Goal: Task Accomplishment & Management: Use online tool/utility

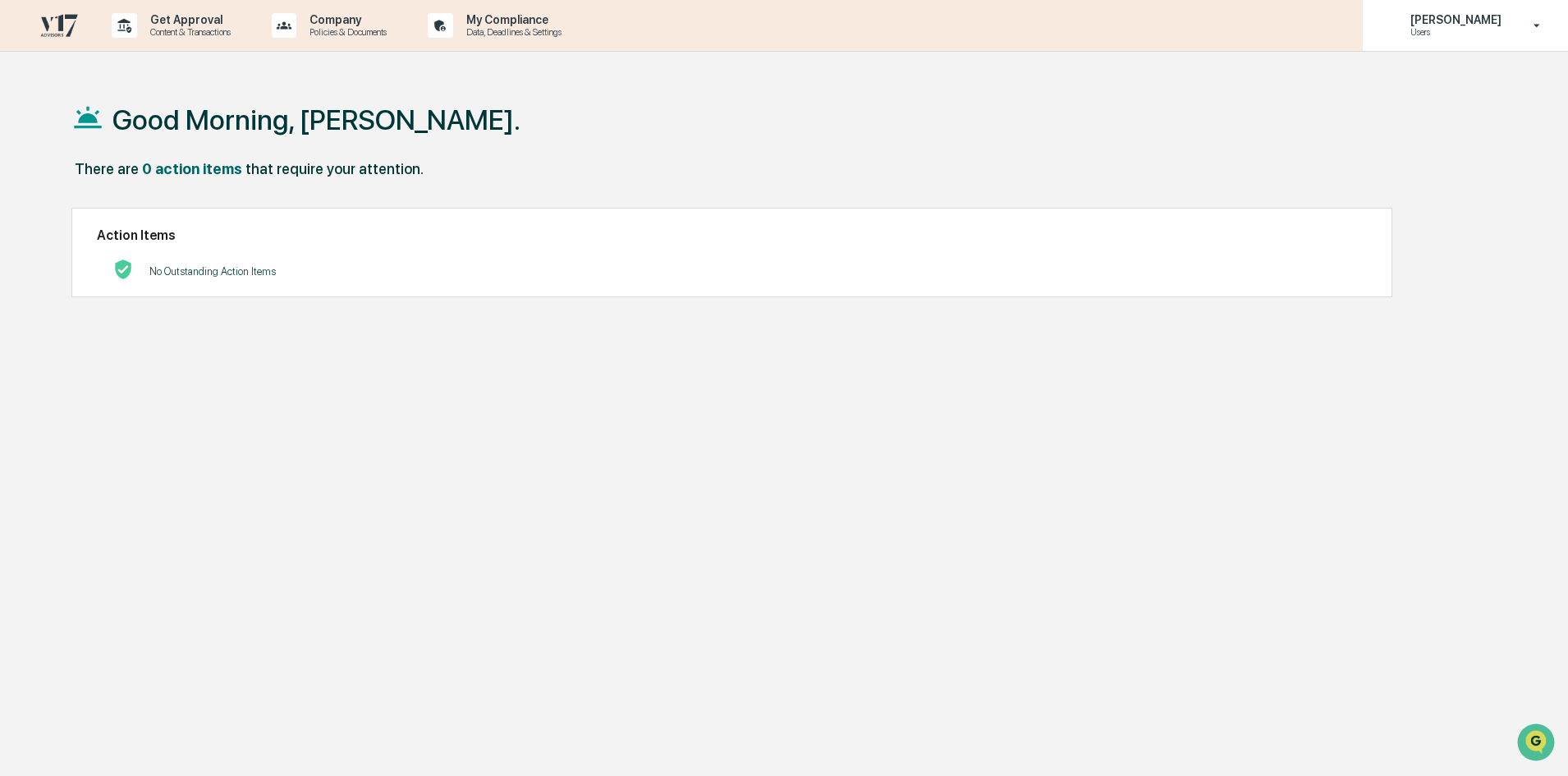
click at [1479, 29] on p "Users" at bounding box center [1453, 32] width 112 height 12
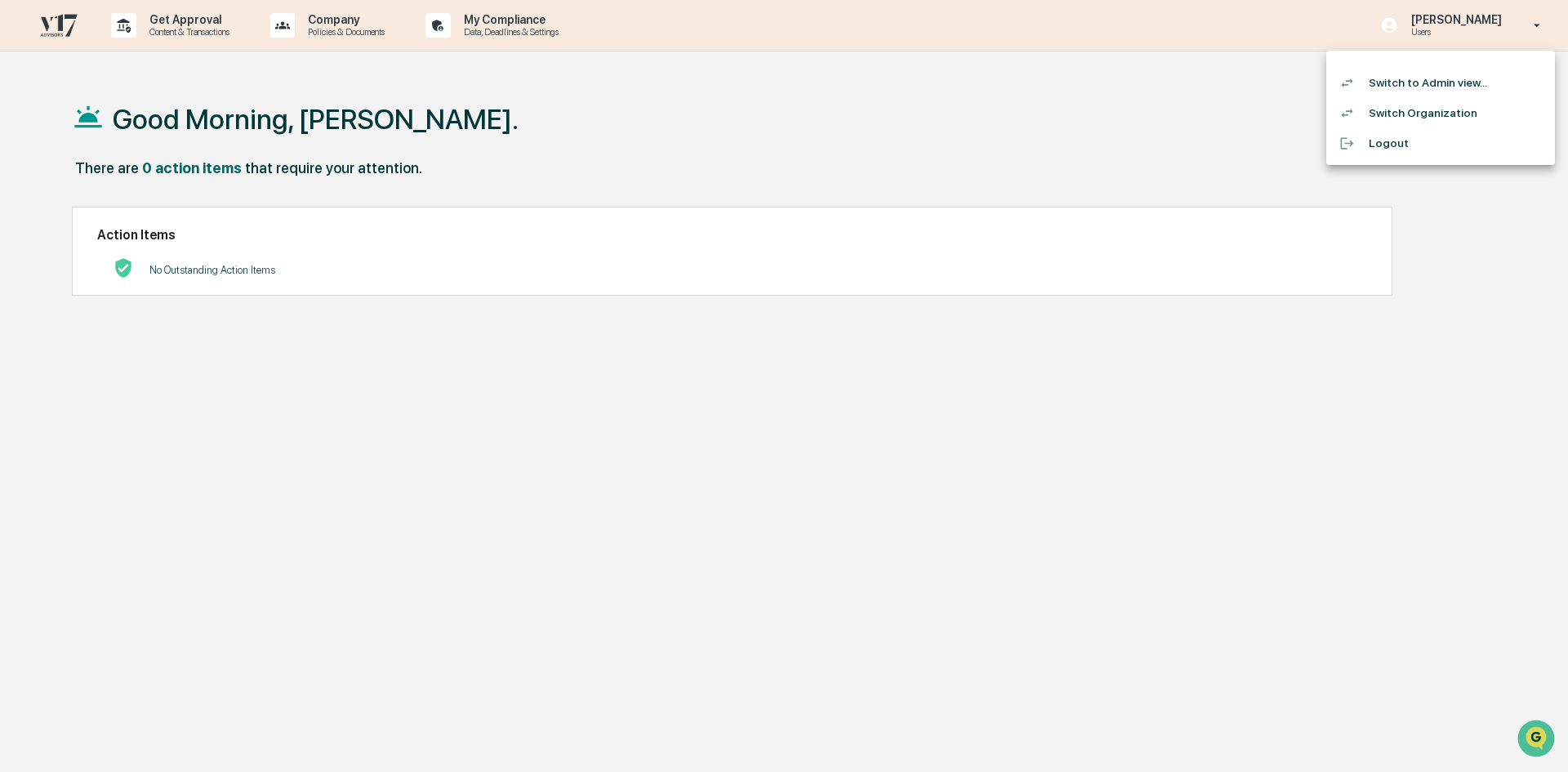
click at [1444, 83] on li "Switch to Admin view..." at bounding box center [1441, 83] width 228 height 31
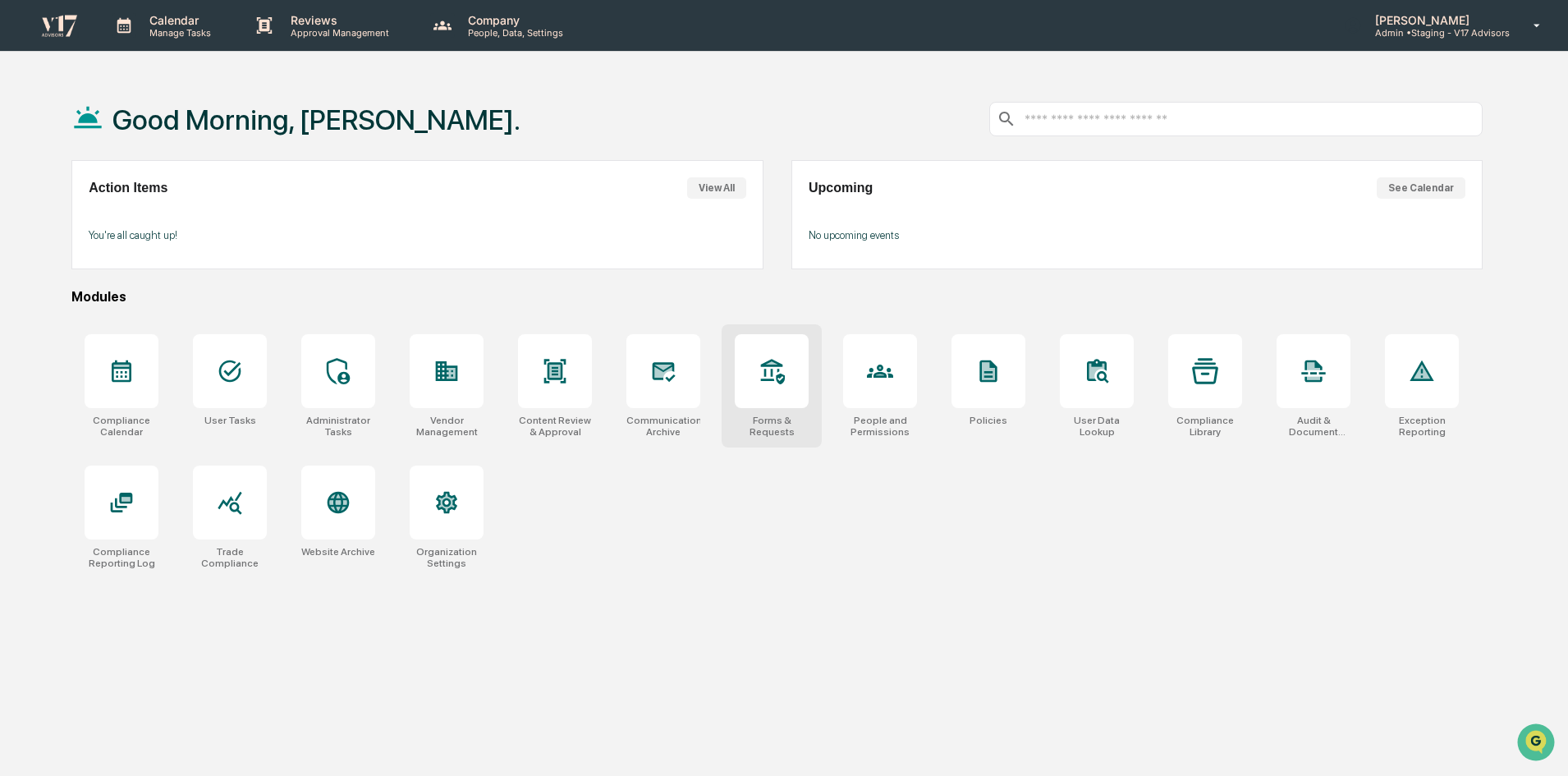
click at [777, 388] on div at bounding box center [772, 371] width 74 height 74
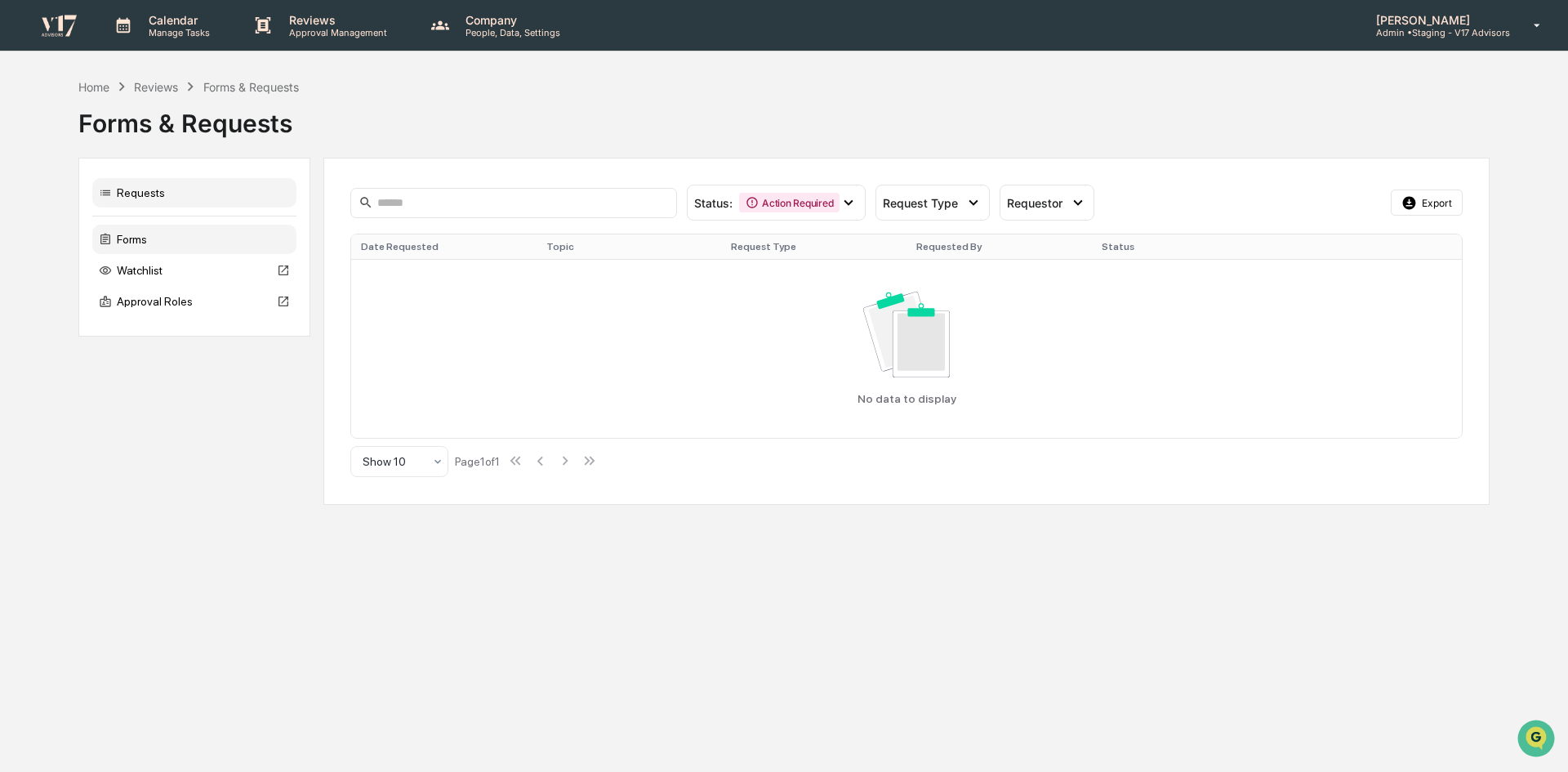
click at [147, 240] on div "Forms" at bounding box center [194, 240] width 204 height 30
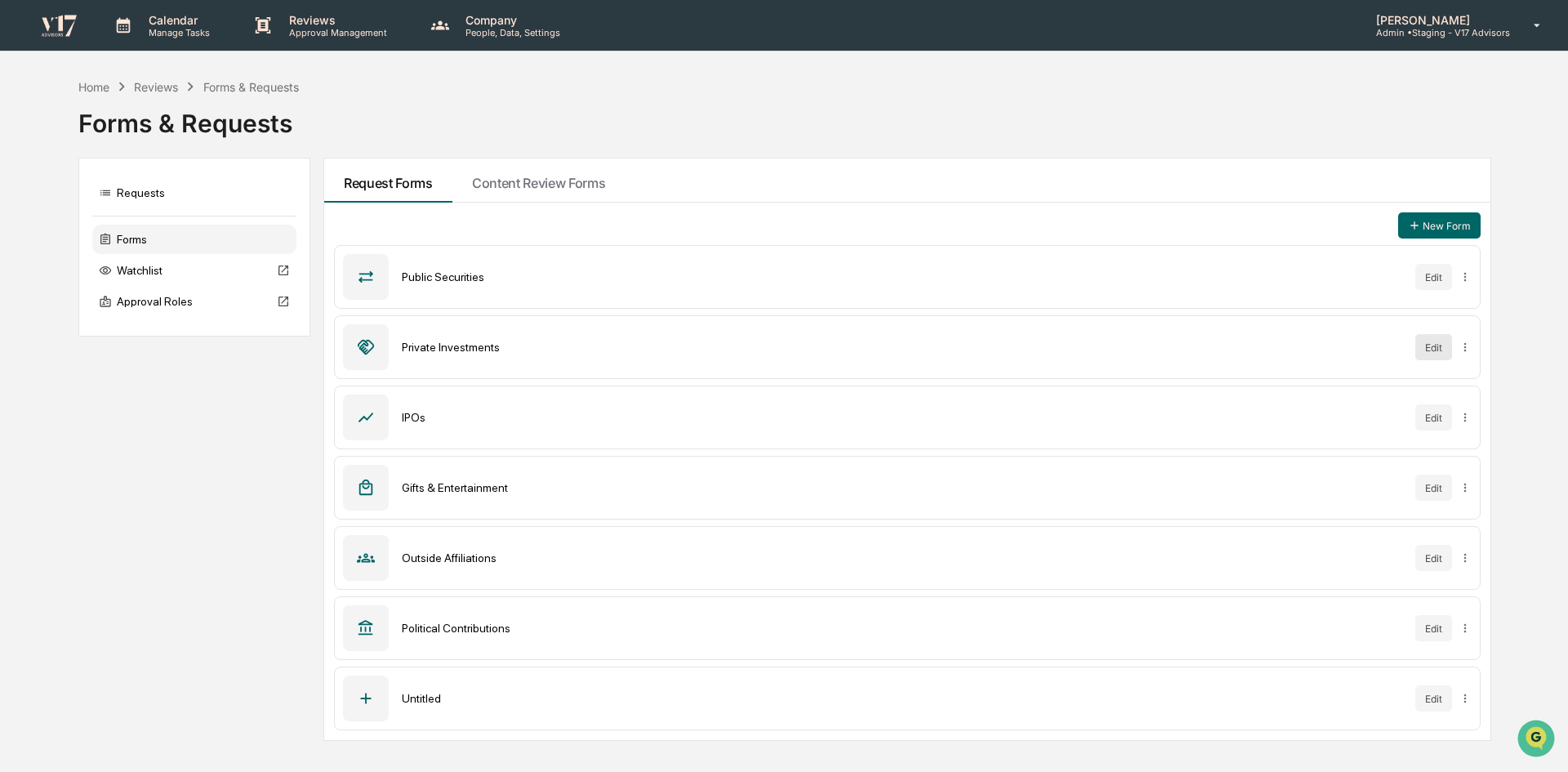
click at [1438, 349] on button "Edit" at bounding box center [1433, 348] width 36 height 26
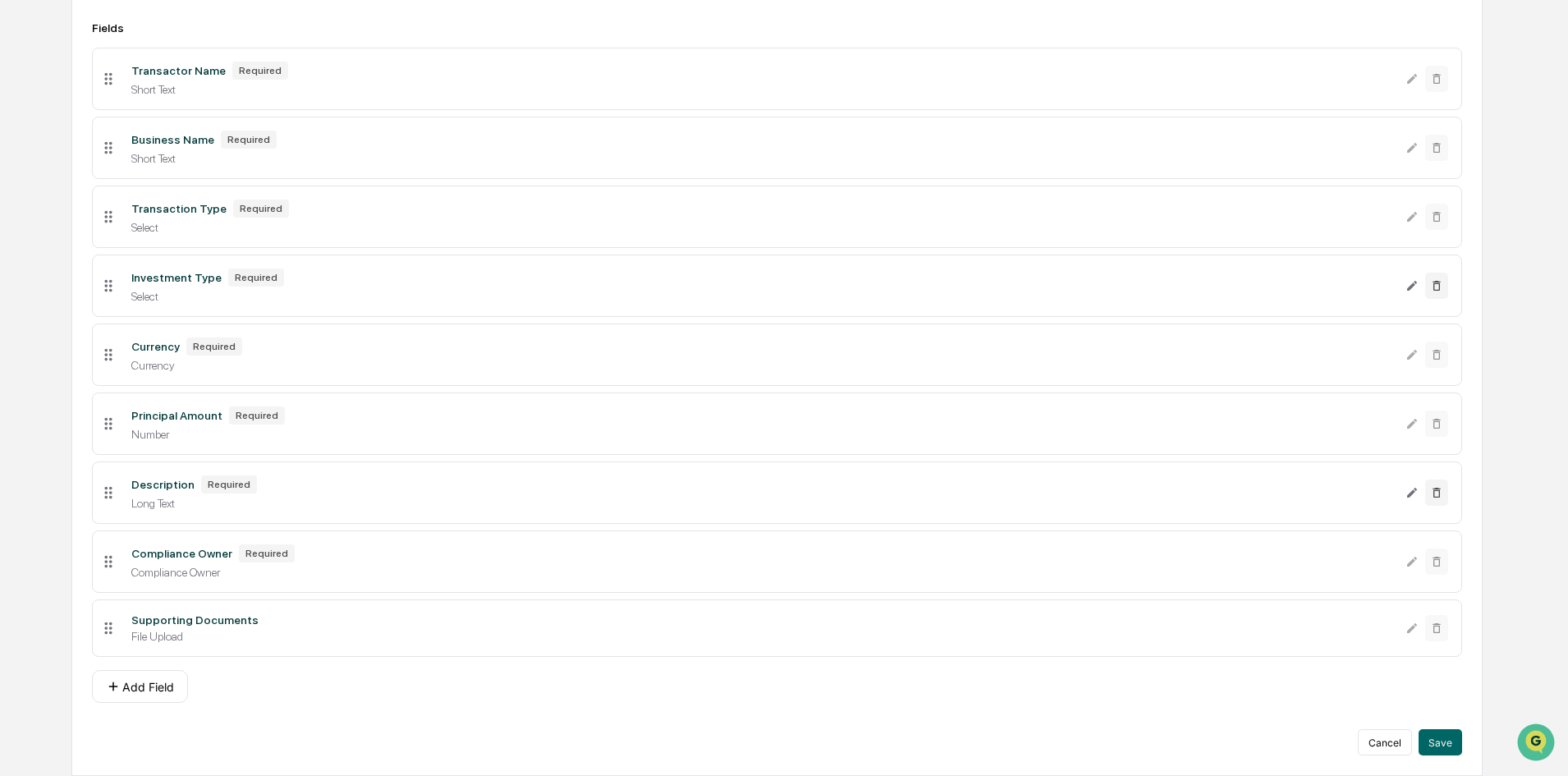
scroll to position [115, 0]
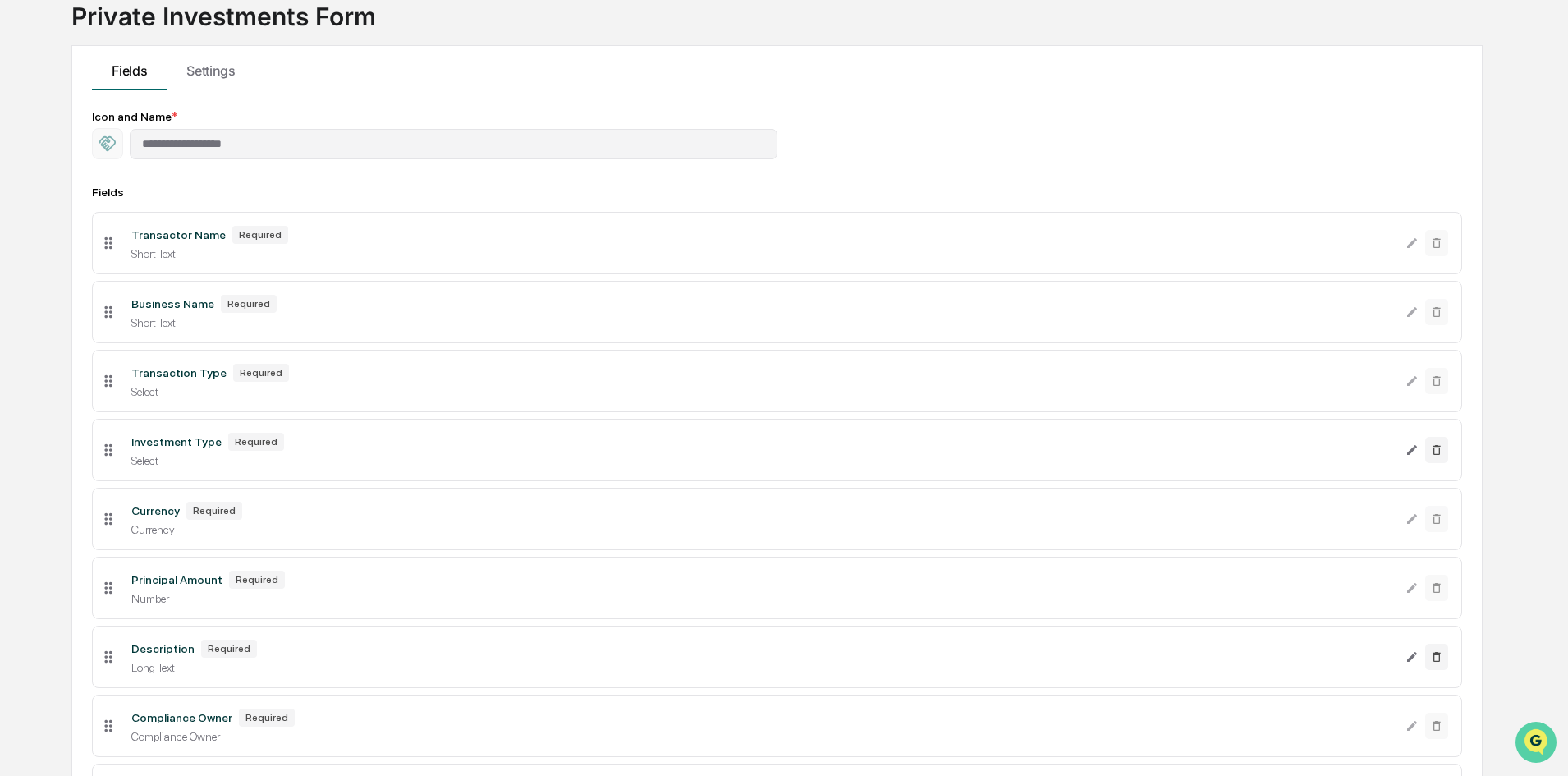
click at [1533, 752] on icon "Open customer support" at bounding box center [1536, 763] width 41 height 41
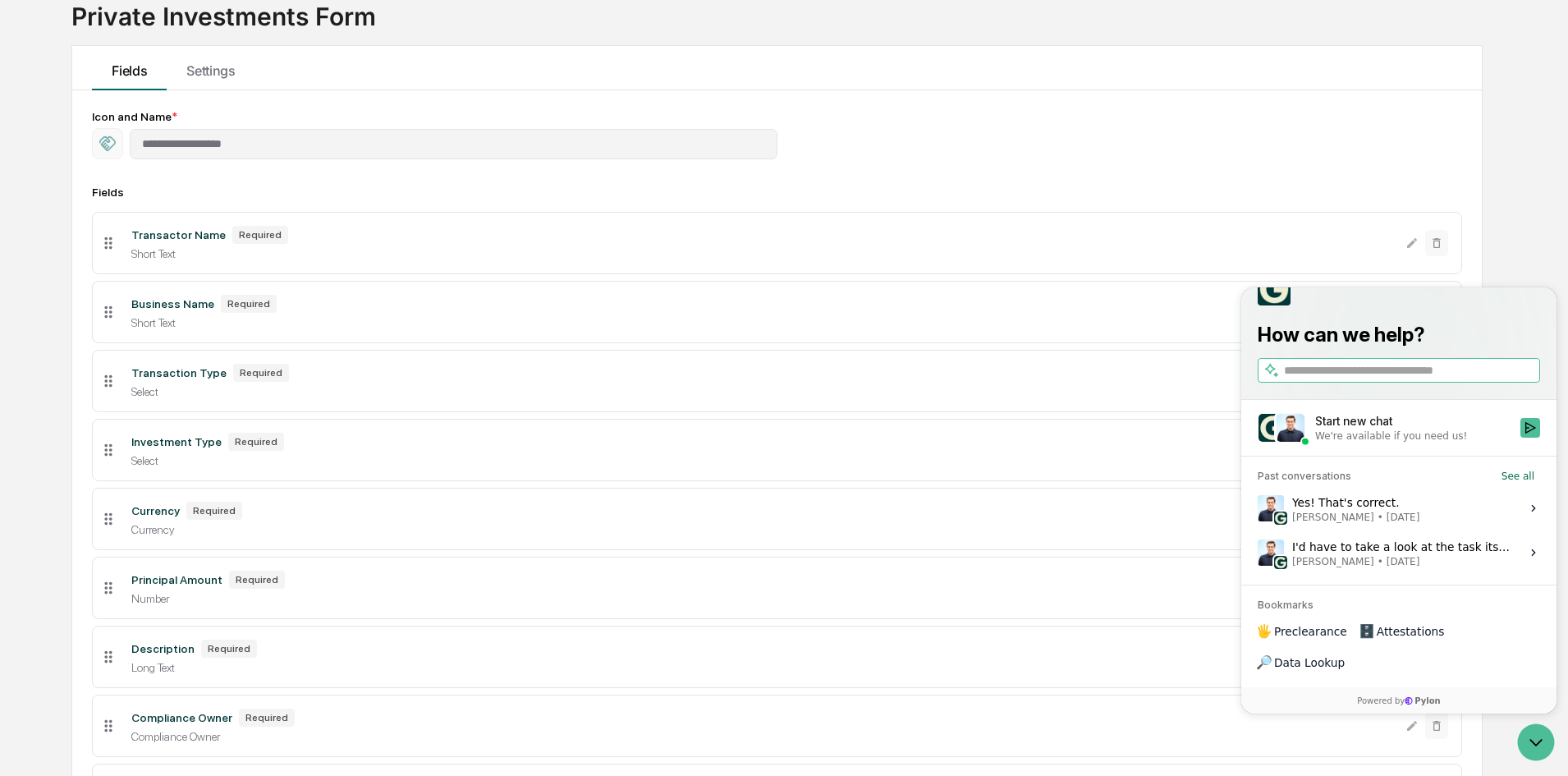
click at [1386, 524] on div "Yes! That's correct. Jack Rasmussen • Sep 29" at bounding box center [1355, 508] width 127 height 32
click at [1258, 509] on button "View issue" at bounding box center [1257, 508] width 1 height 1
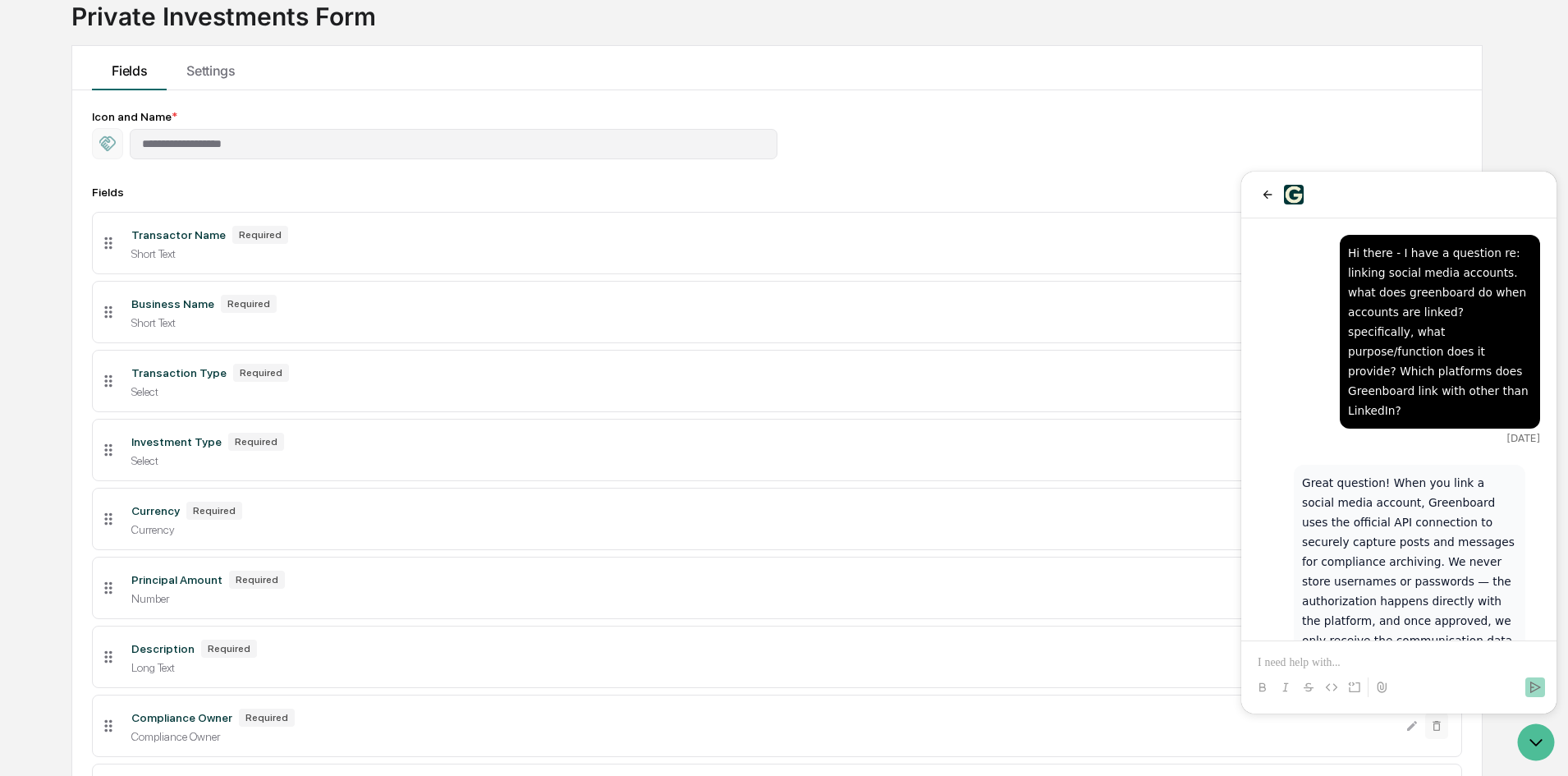
scroll to position [524, 0]
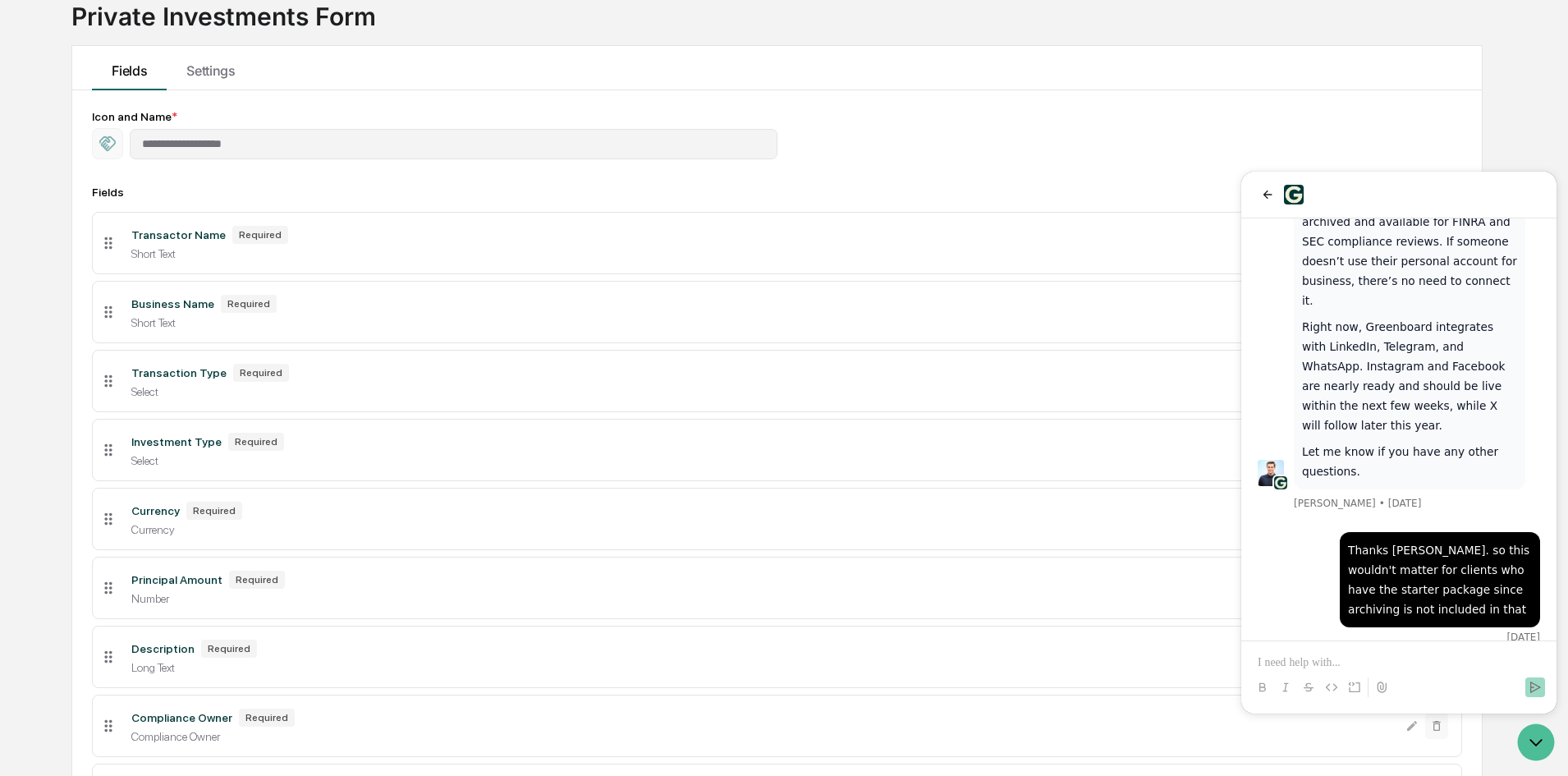
click at [1340, 669] on p at bounding box center [1399, 663] width 283 height 17
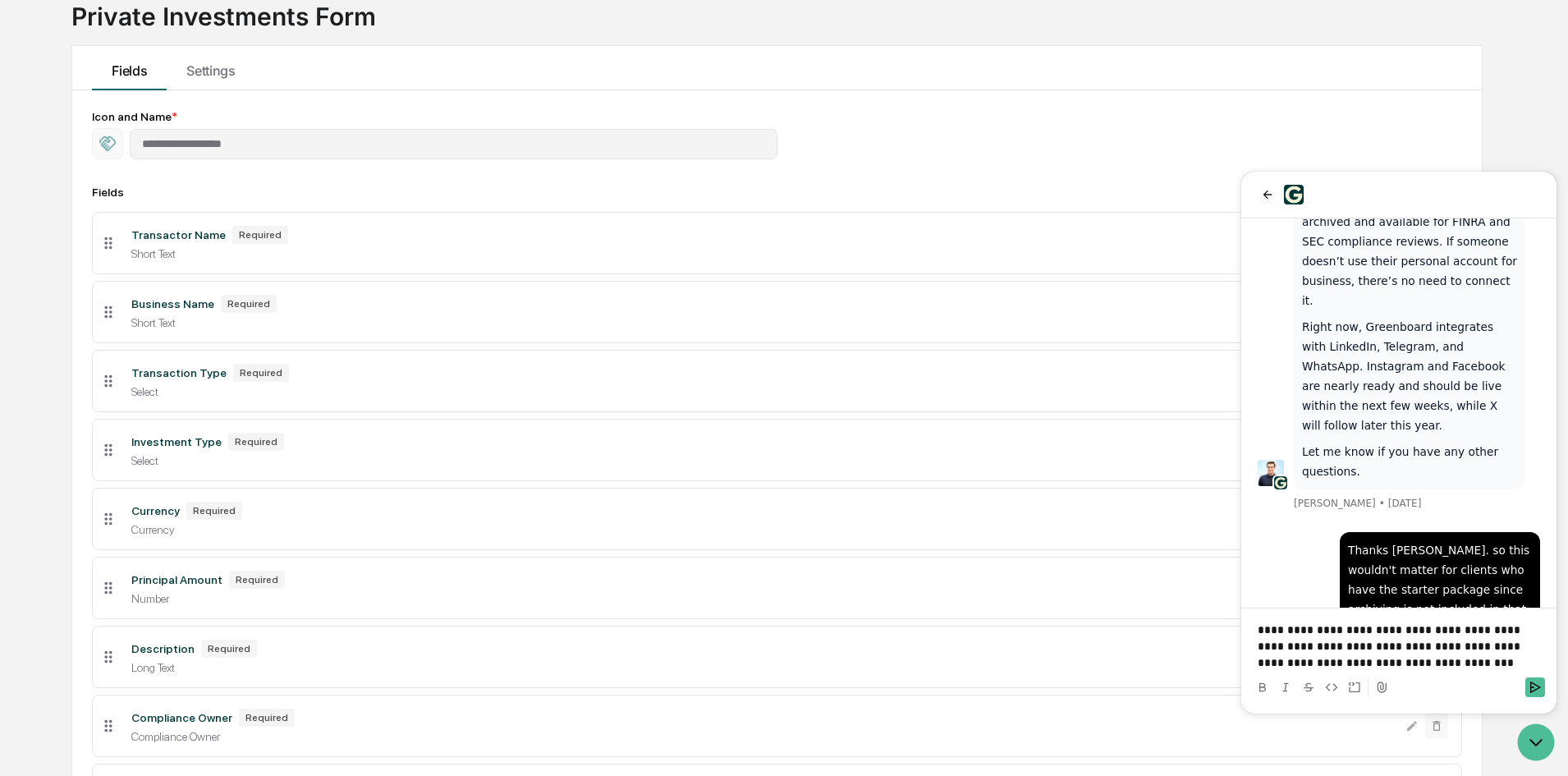
scroll to position [655, 0]
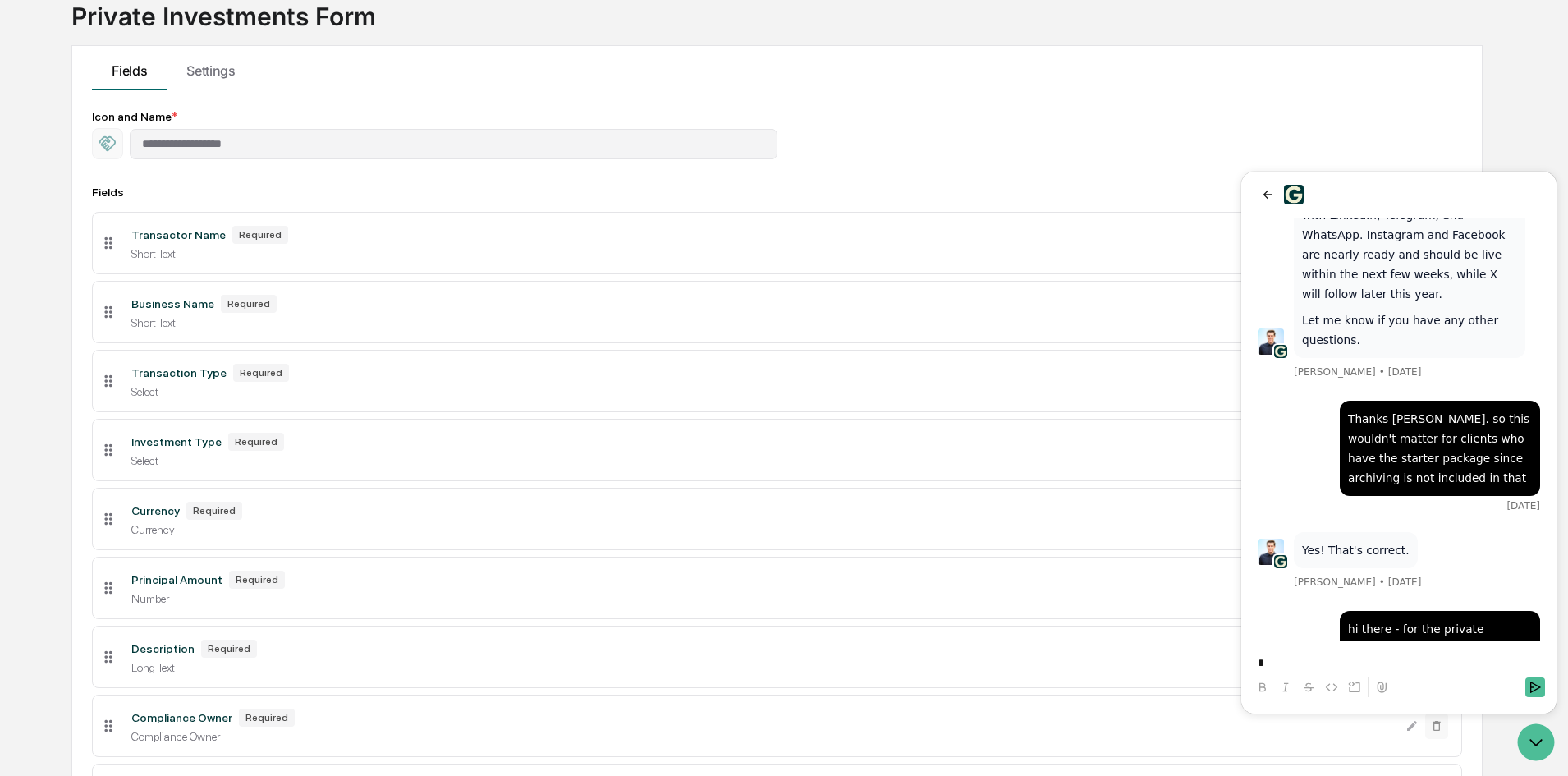
click at [1238, 101] on div "**********" at bounding box center [777, 515] width 1409 height 849
click at [1533, 736] on icon "Open customer support" at bounding box center [1536, 742] width 41 height 41
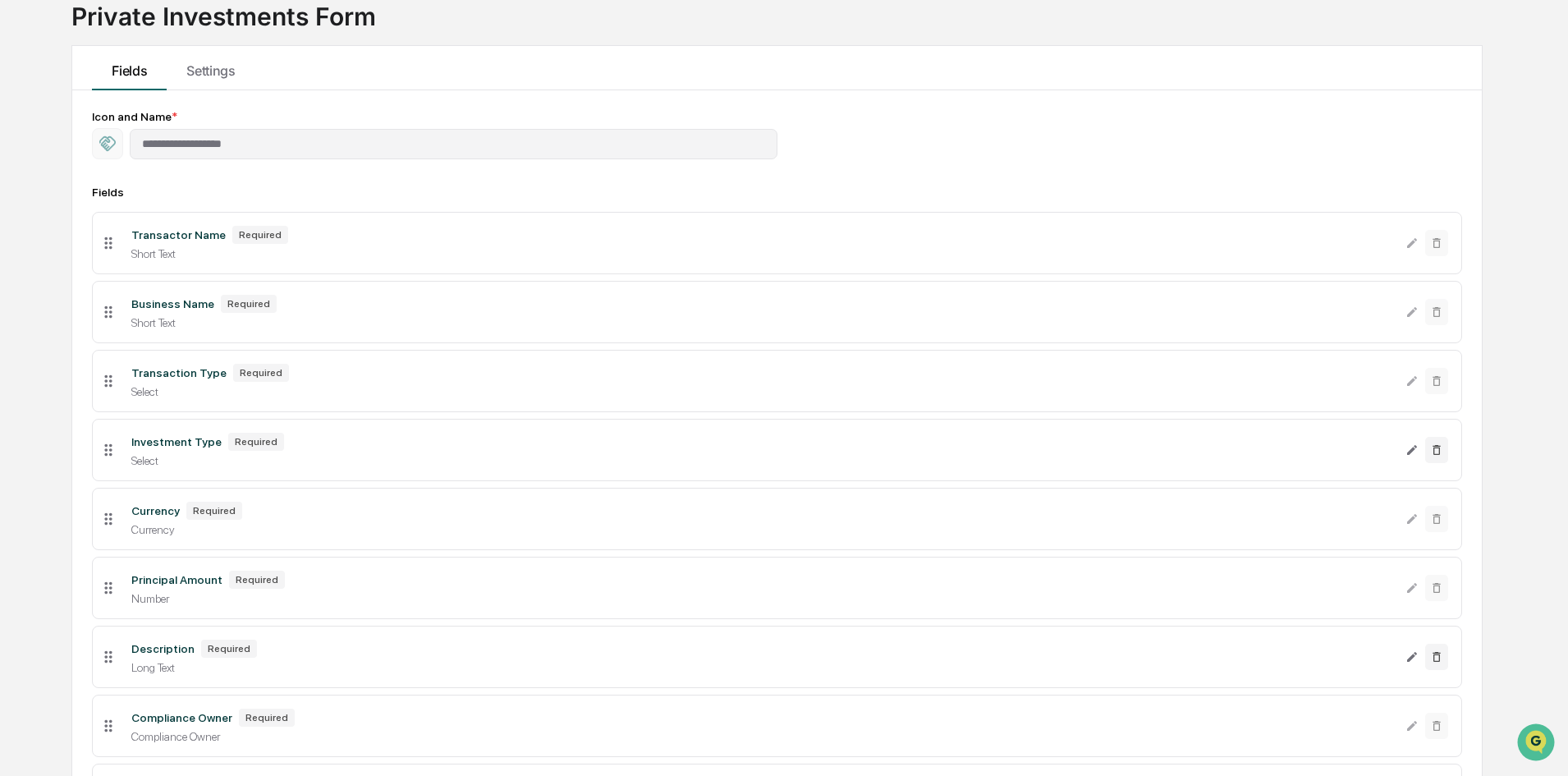
click at [194, 371] on div "Transaction Type" at bounding box center [179, 373] width 96 height 13
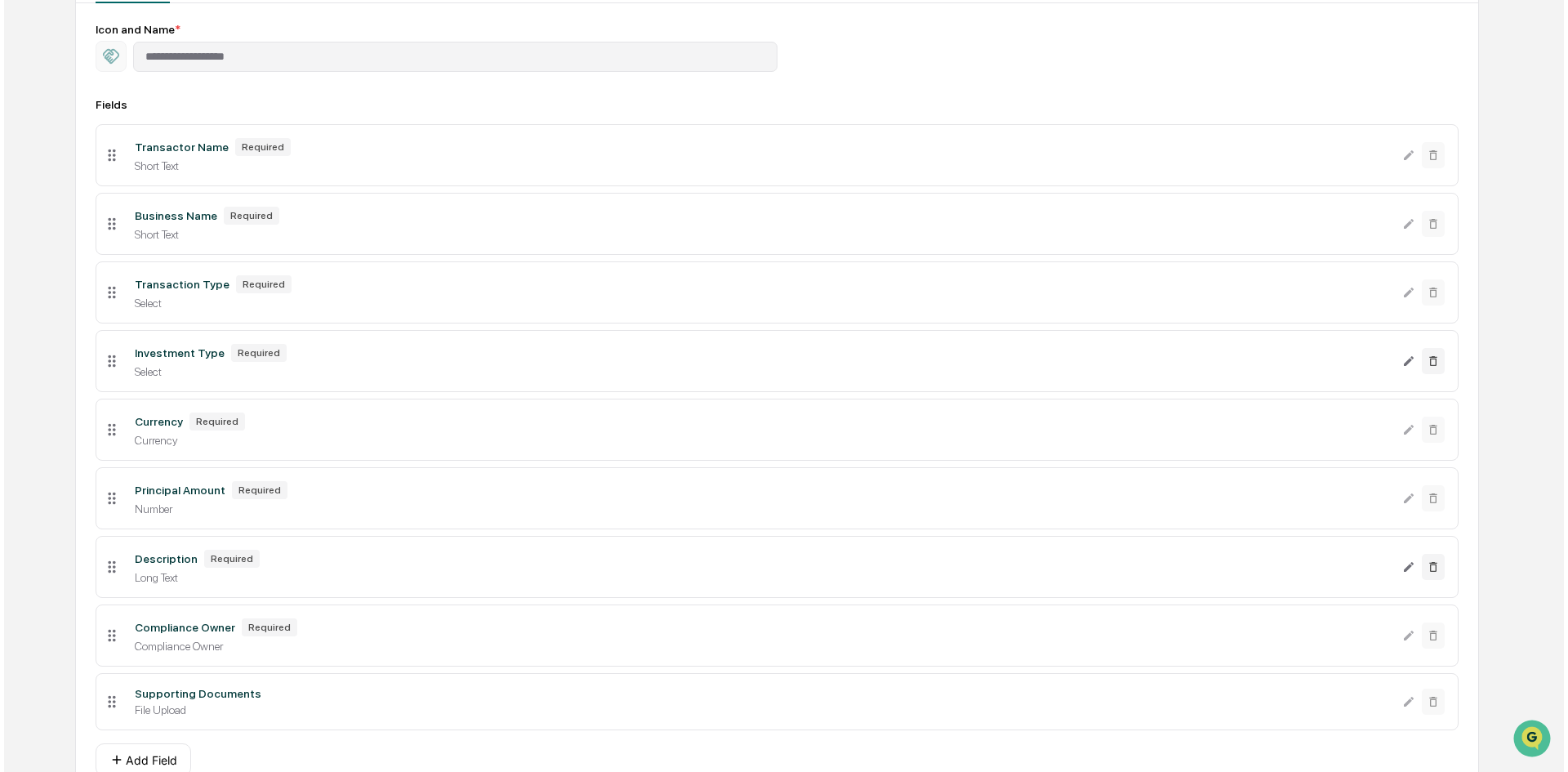
scroll to position [278, 0]
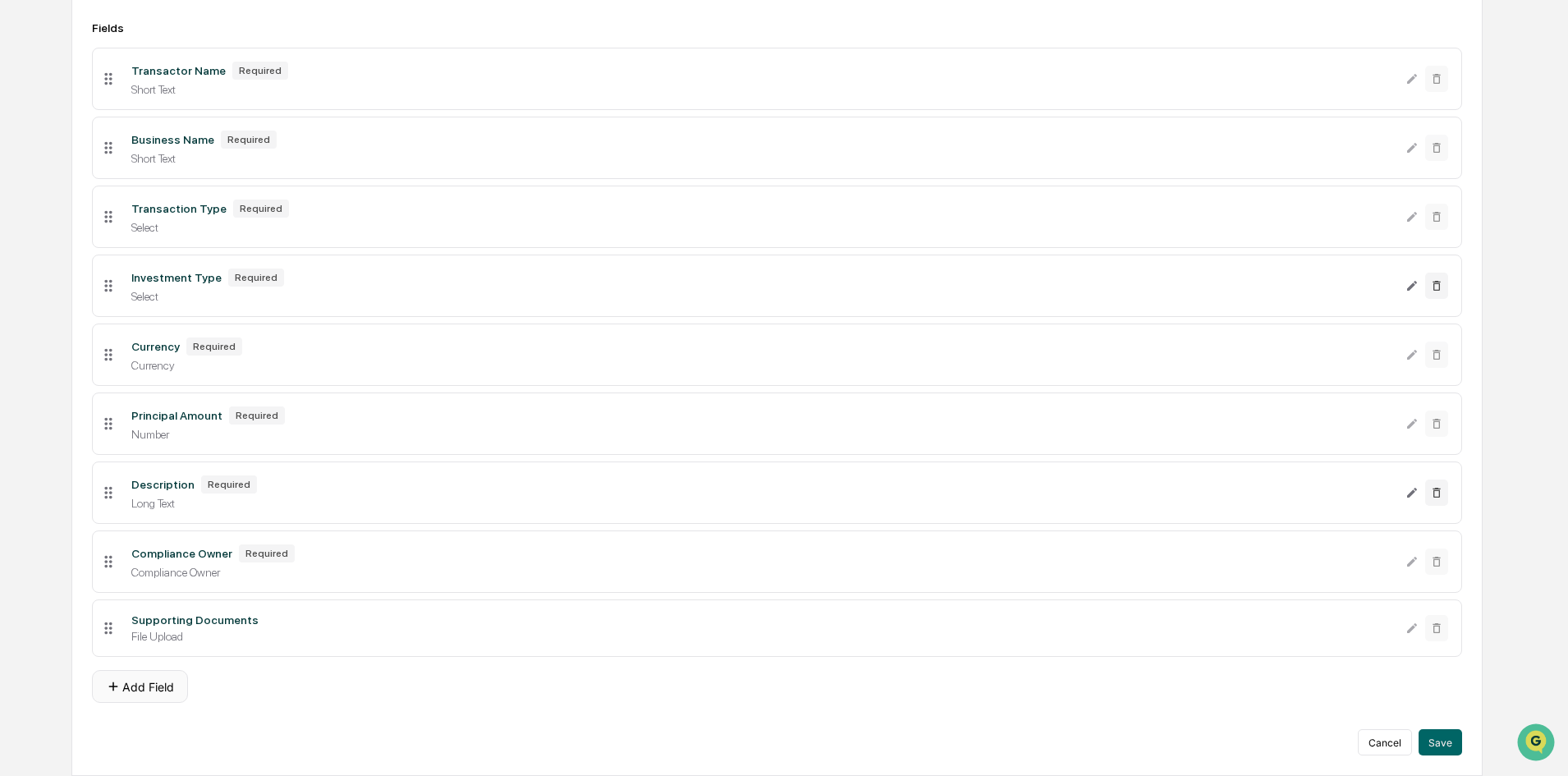
click at [173, 682] on button "Add Field" at bounding box center [141, 686] width 96 height 32
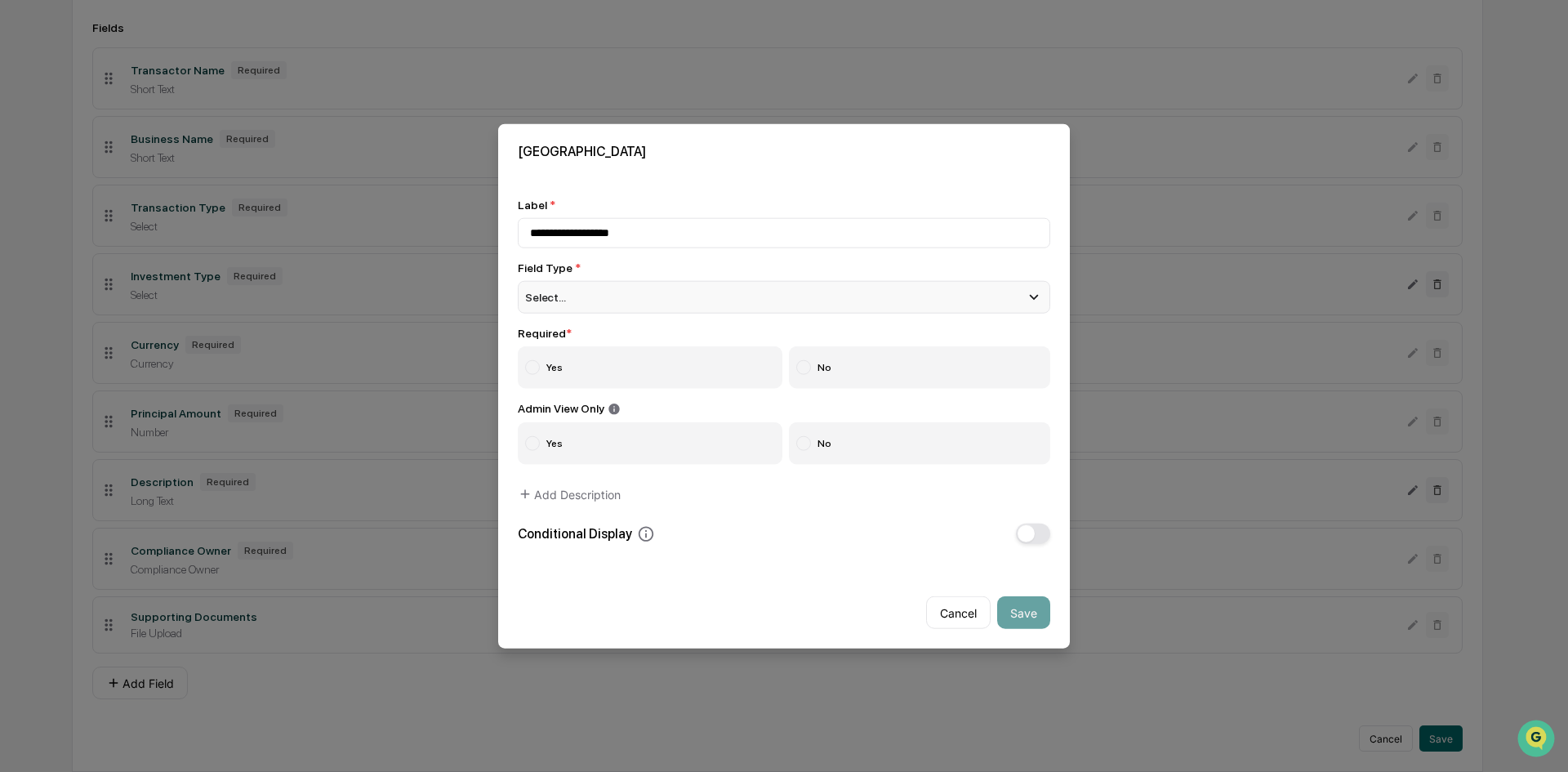
type input "**********"
click at [637, 292] on div "Select..." at bounding box center [784, 296] width 533 height 32
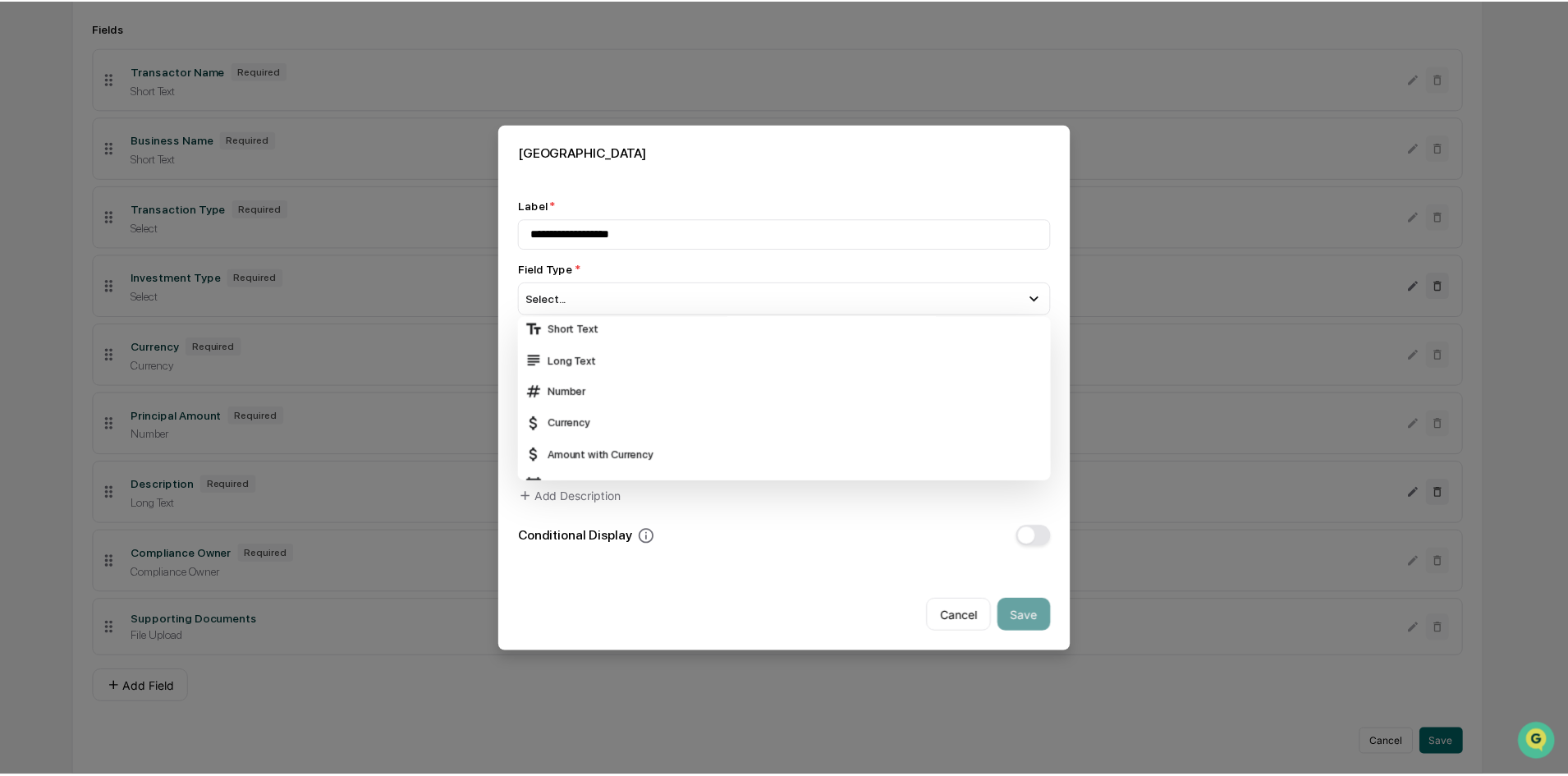
scroll to position [0, 0]
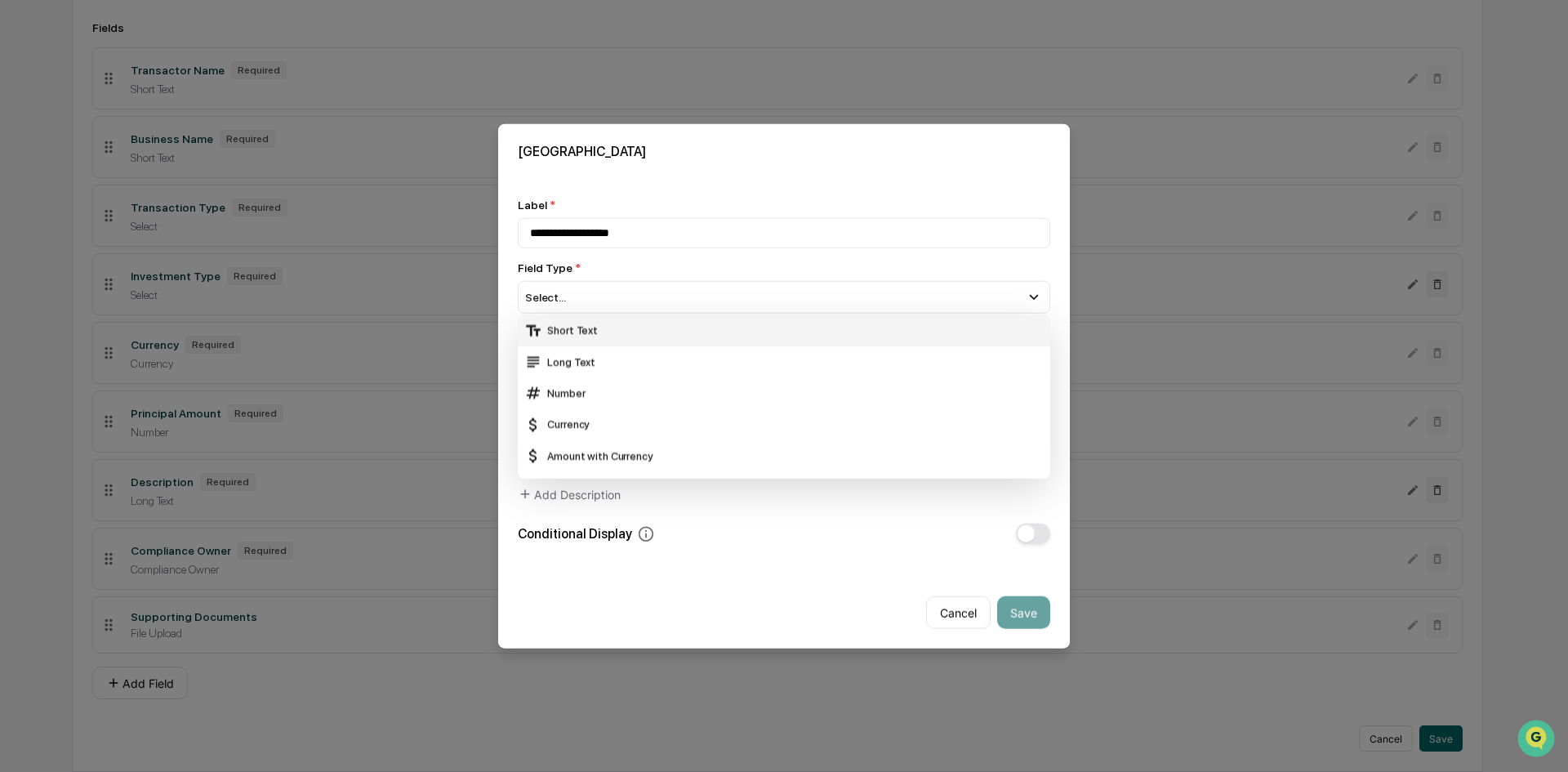
click at [582, 328] on div "Short Text" at bounding box center [784, 330] width 519 height 18
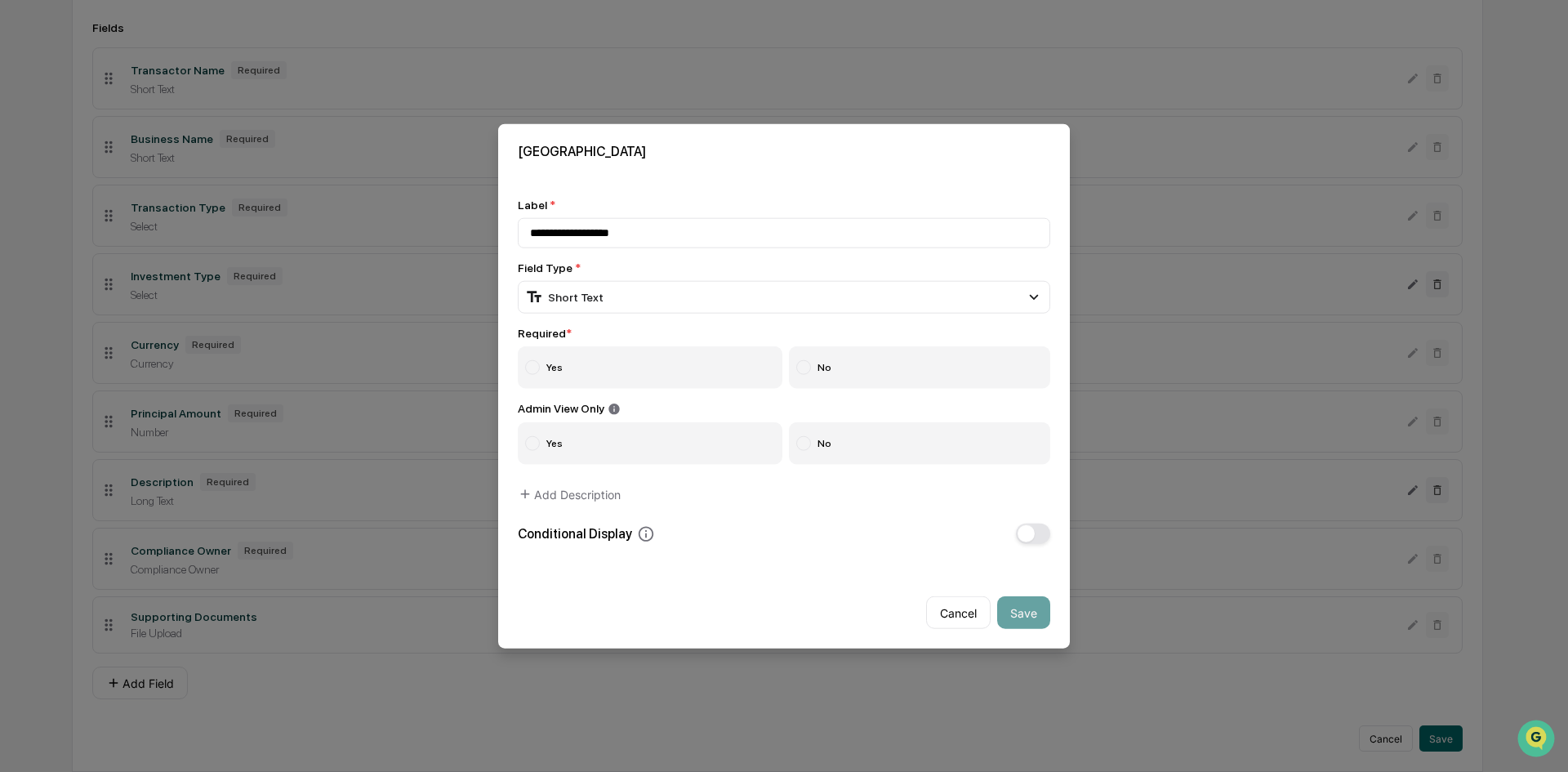
click at [546, 372] on label "Yes" at bounding box center [650, 367] width 265 height 42
click at [1021, 618] on button "Save" at bounding box center [1024, 612] width 53 height 32
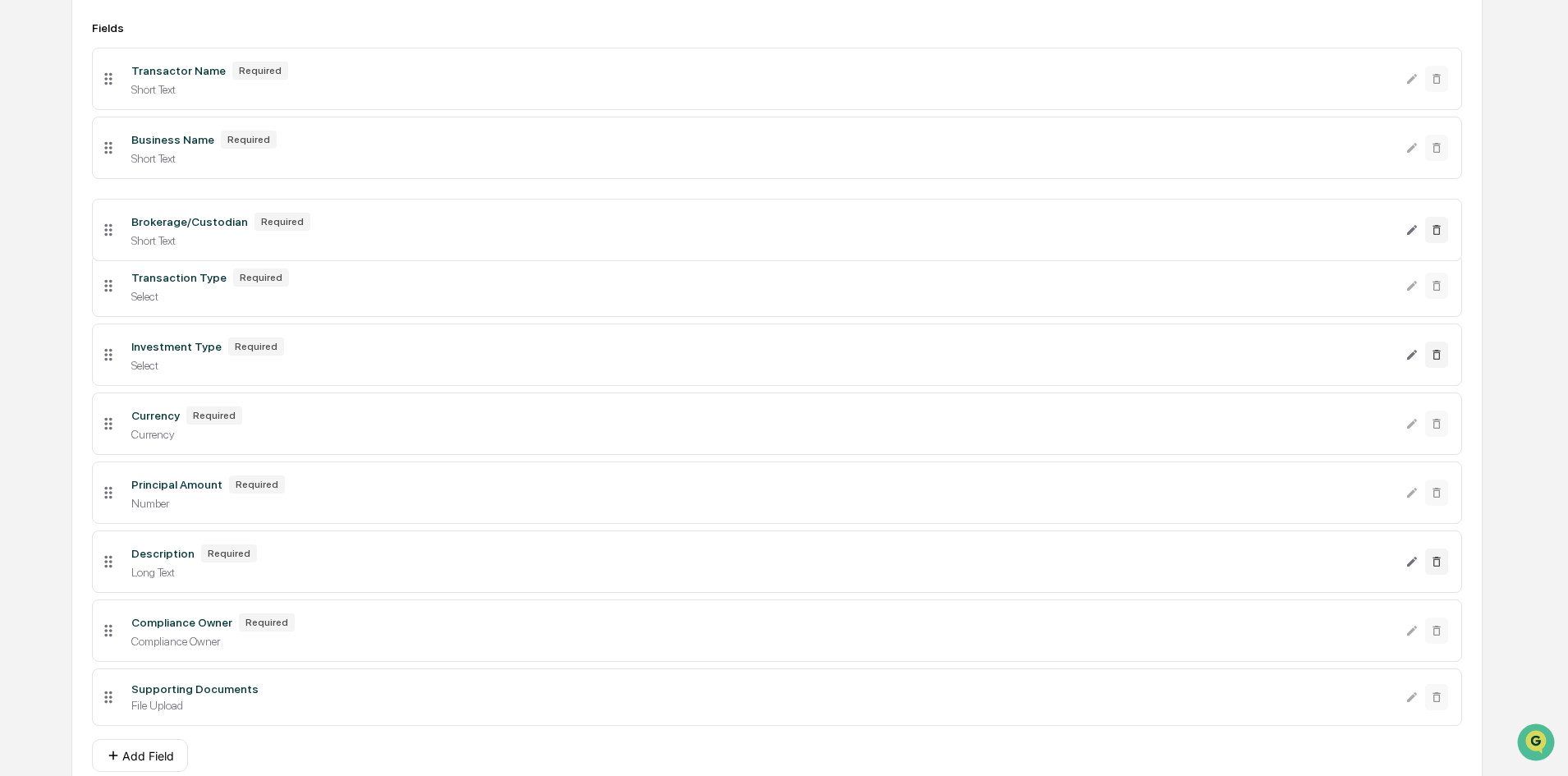
drag, startPoint x: 115, startPoint y: 694, endPoint x: 150, endPoint y: 229, distance: 466.3
click at [150, 229] on li "Brokerage/Custodian Required Short Text" at bounding box center [777, 230] width 1370 height 62
